Goal: Find specific page/section: Find specific page/section

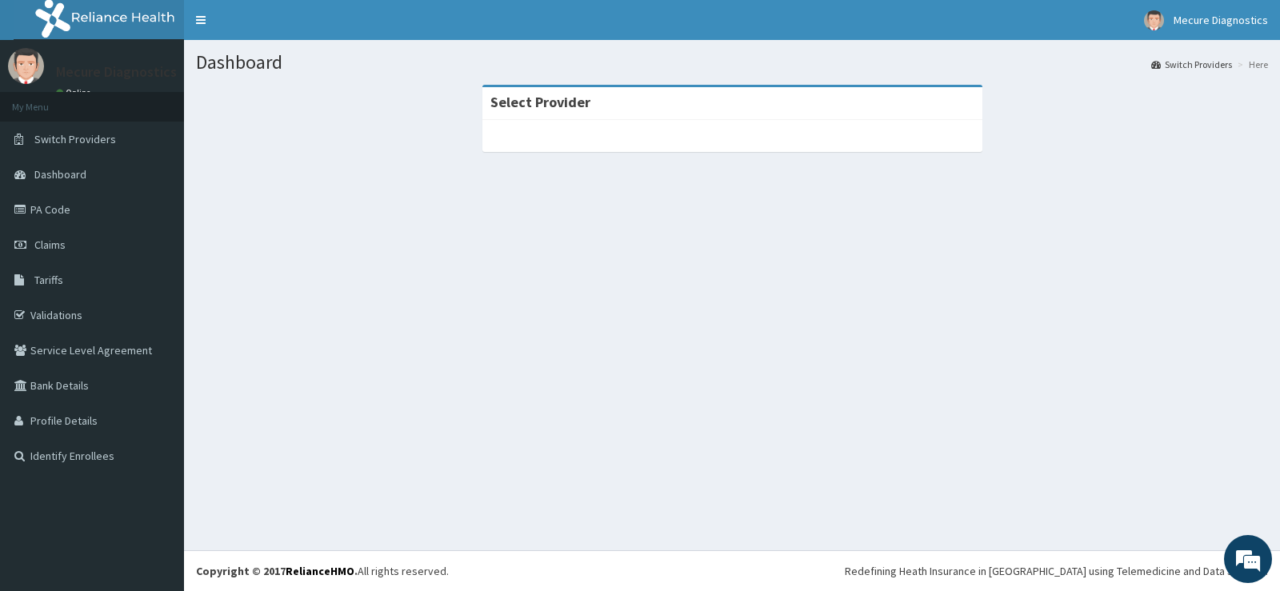
click at [717, 207] on section "Select Provider" at bounding box center [732, 173] width 1096 height 200
click at [711, 215] on section "Select Provider" at bounding box center [732, 173] width 1096 height 200
click at [1196, 65] on link "Switch Providers" at bounding box center [1191, 65] width 81 height 14
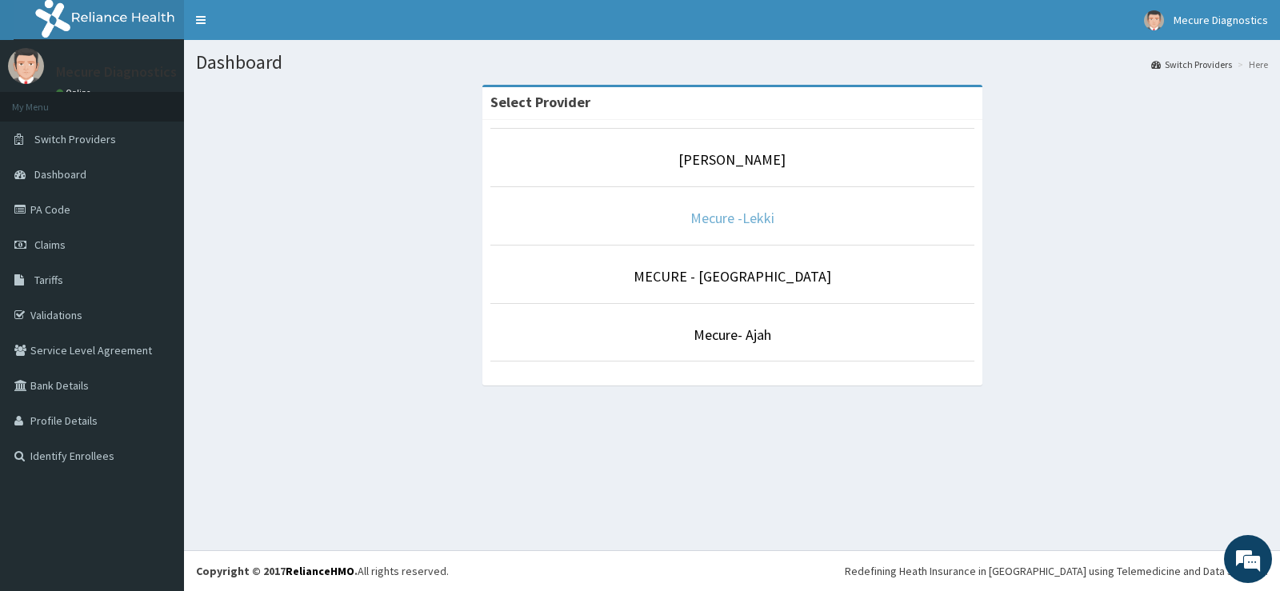
click at [763, 219] on link "Mecure -Lekki" at bounding box center [732, 218] width 84 height 18
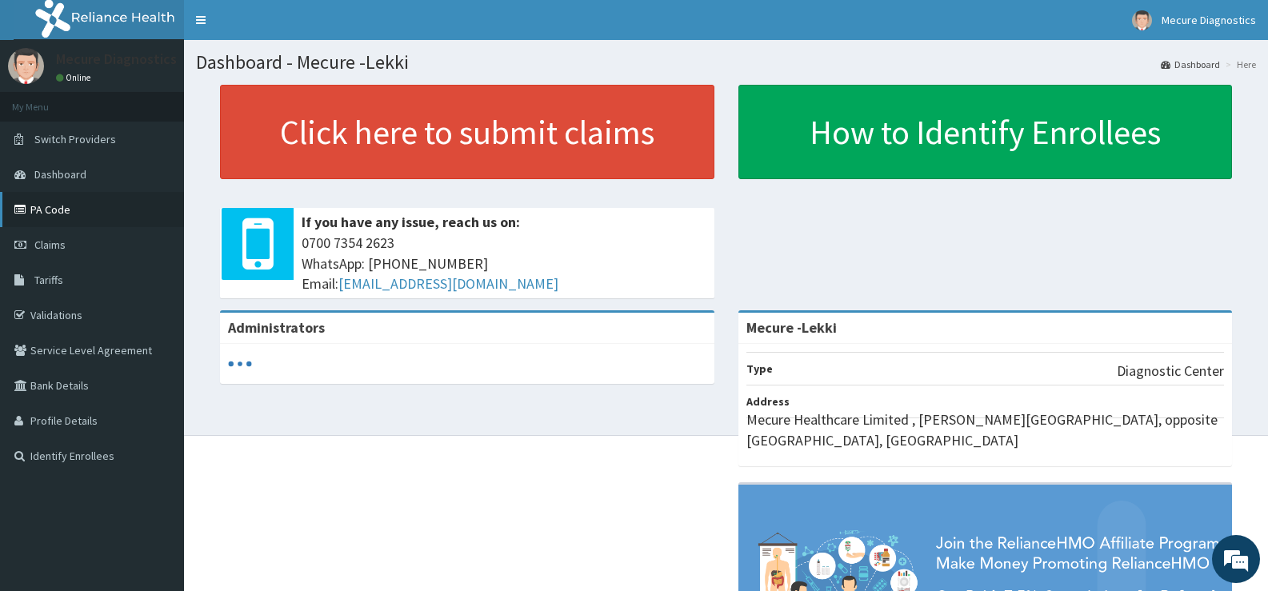
click at [74, 208] on link "PA Code" at bounding box center [92, 209] width 184 height 35
